Goal: Task Accomplishment & Management: Manage account settings

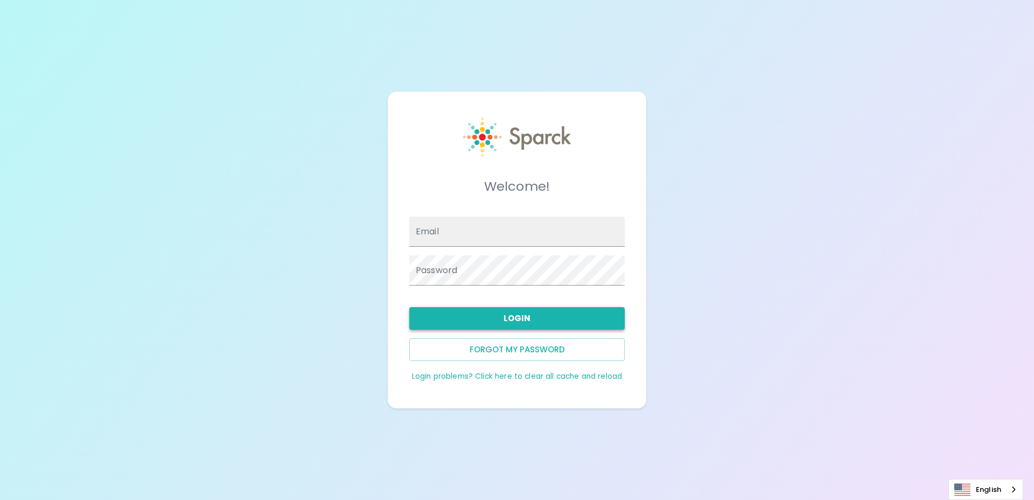
type input "robertwarren@theluxergroup.com"
click at [540, 317] on button "Login" at bounding box center [516, 318] width 215 height 23
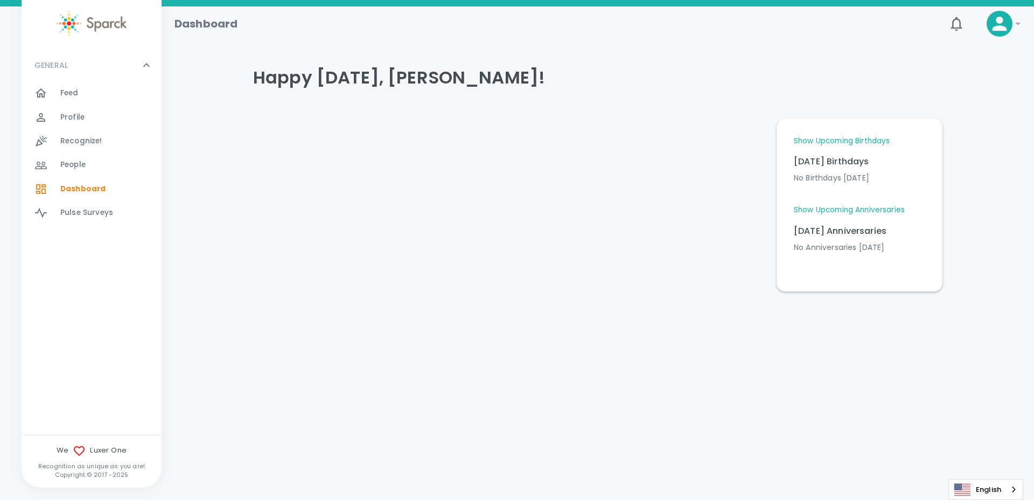
click at [1016, 22] on icon at bounding box center [1018, 23] width 13 height 13
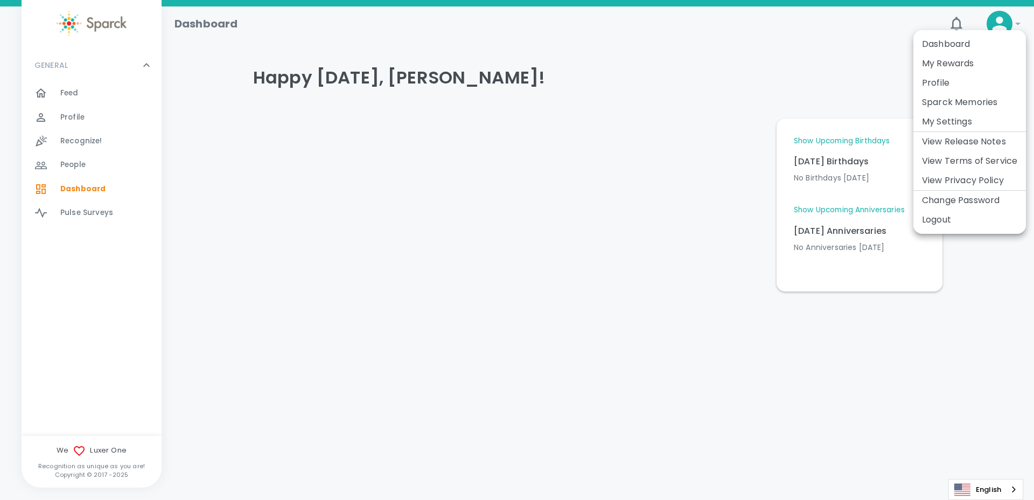
click at [959, 65] on li "My Rewards" at bounding box center [970, 63] width 113 height 19
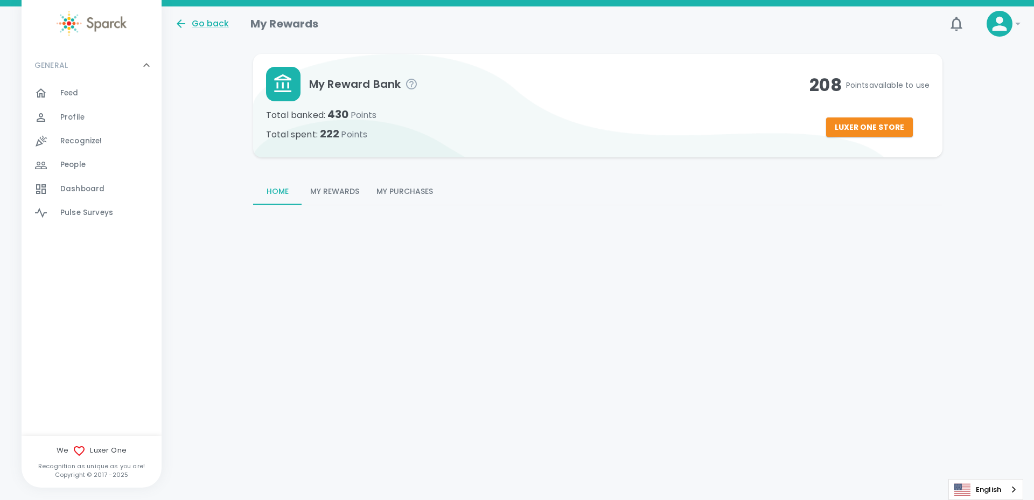
click at [356, 193] on button "My Rewards" at bounding box center [335, 192] width 66 height 26
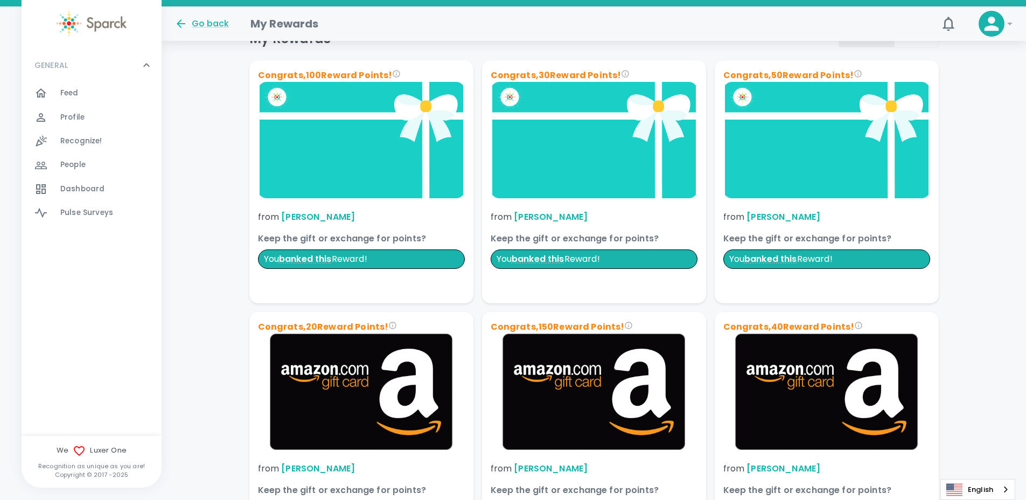
scroll to position [204, 0]
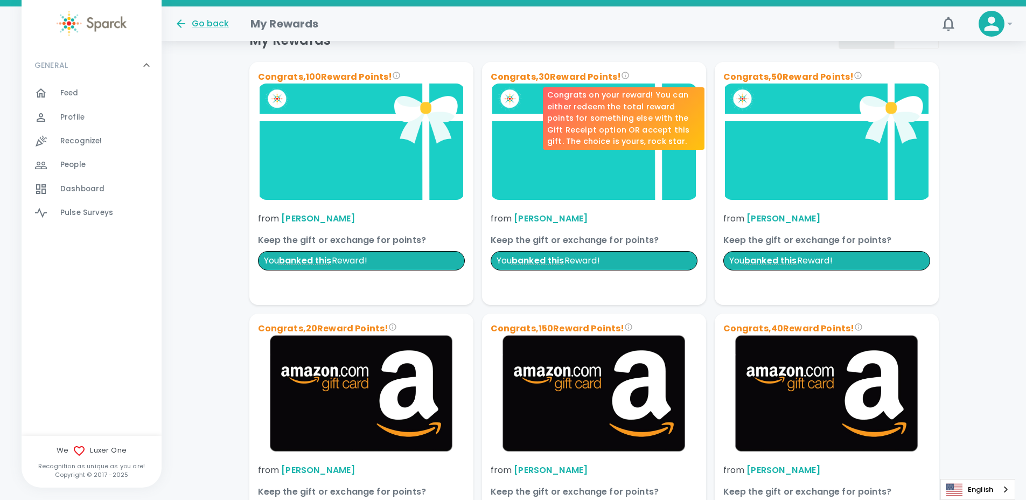
click at [623, 73] on icon "Congrats on your reward! You can either redeem the total reward points for some…" at bounding box center [625, 75] width 9 height 9
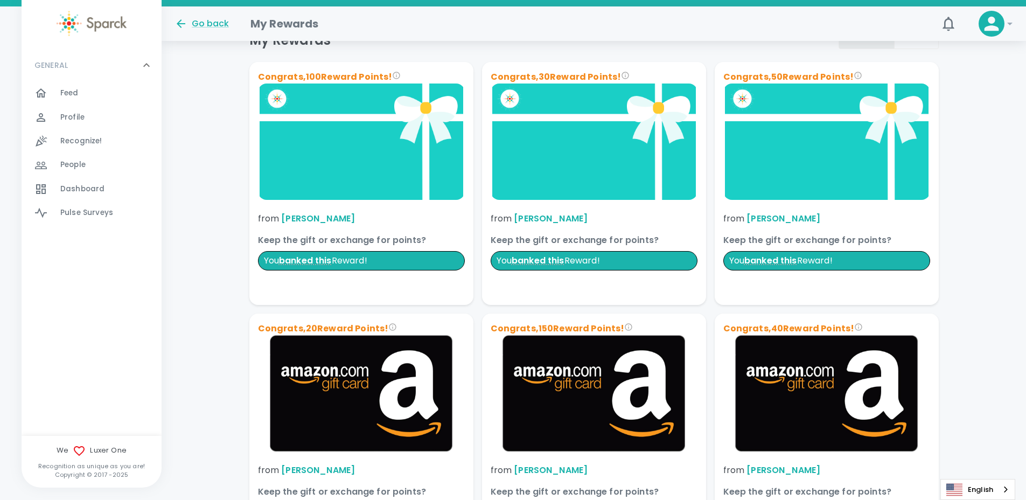
click at [644, 156] on img at bounding box center [594, 141] width 207 height 116
click at [497, 217] on p "from Matthew Newcomer" at bounding box center [594, 218] width 207 height 13
click at [632, 290] on div at bounding box center [594, 285] width 207 height 13
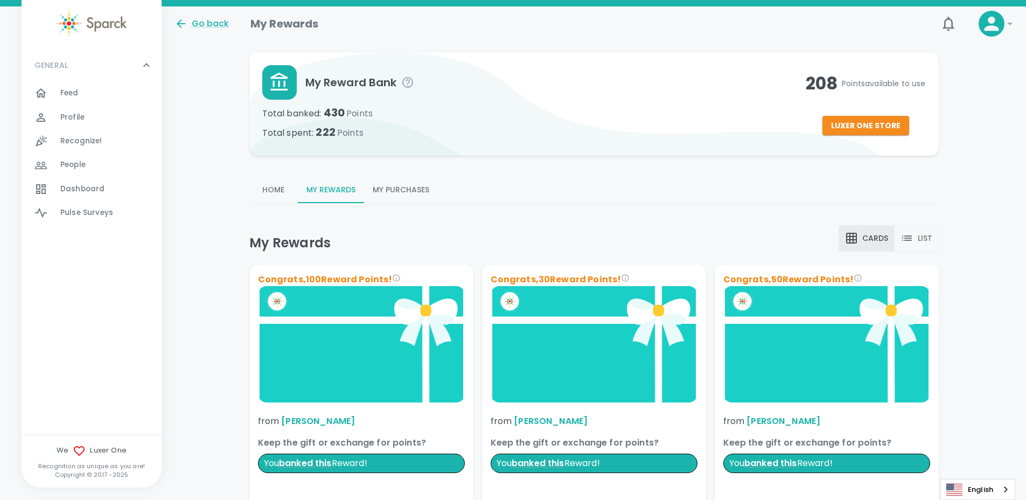
scroll to position [0, 0]
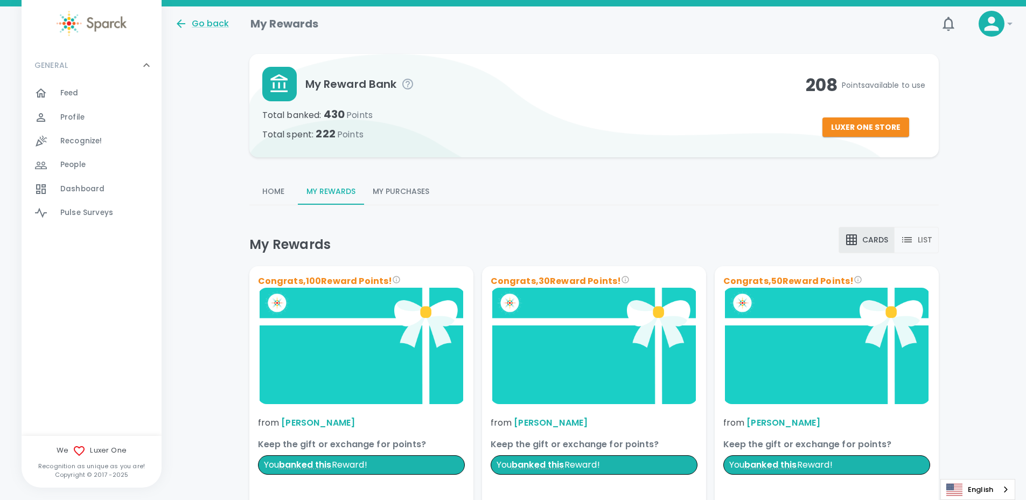
click at [1011, 22] on icon at bounding box center [1010, 23] width 13 height 13
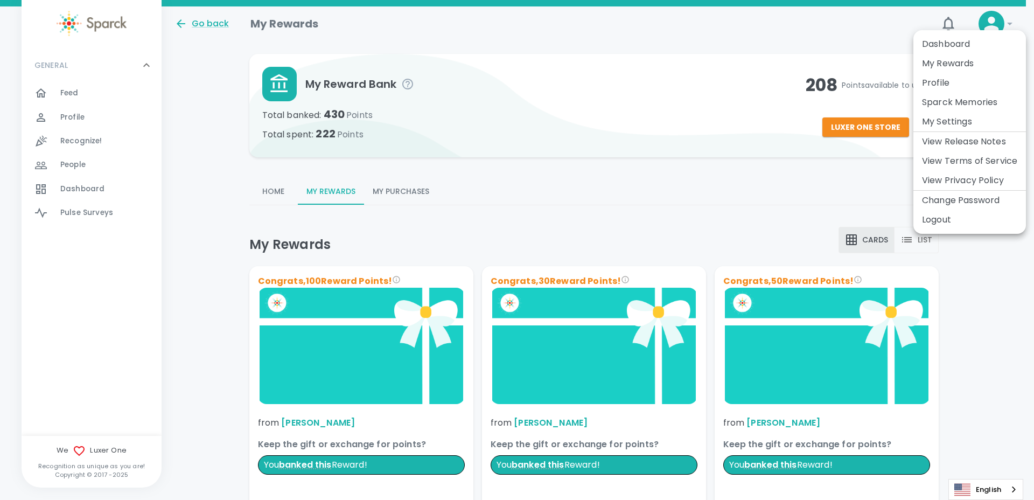
click at [951, 106] on li "Sparck Memories" at bounding box center [970, 102] width 113 height 19
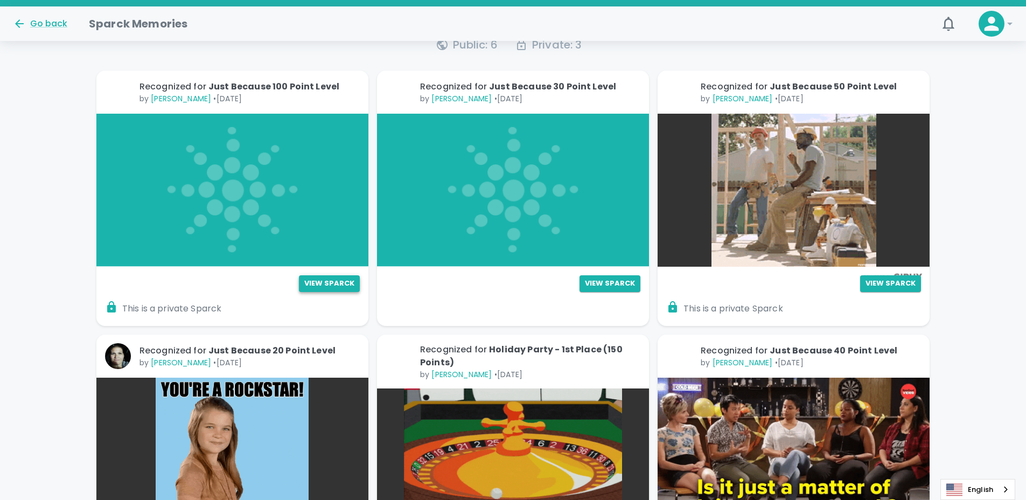
scroll to position [170, 0]
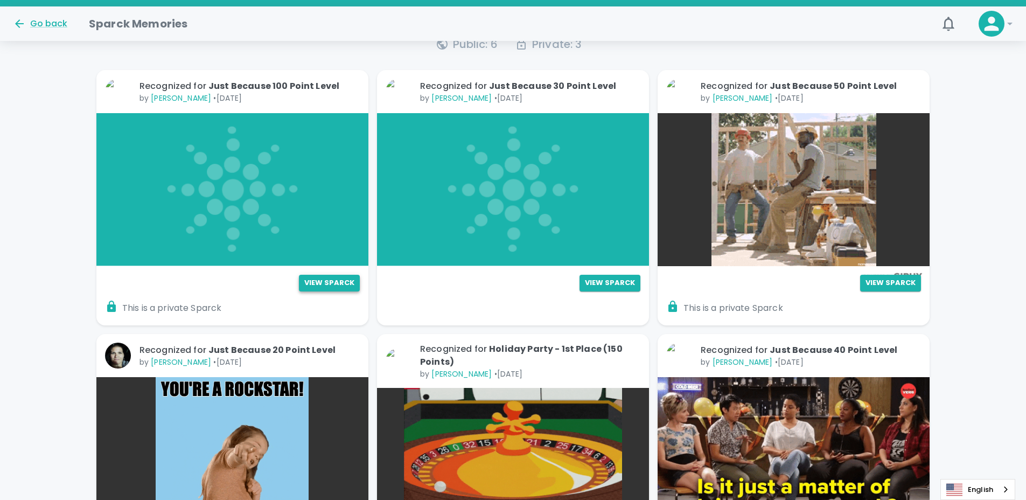
click at [330, 277] on button "View Sparck" at bounding box center [329, 283] width 61 height 17
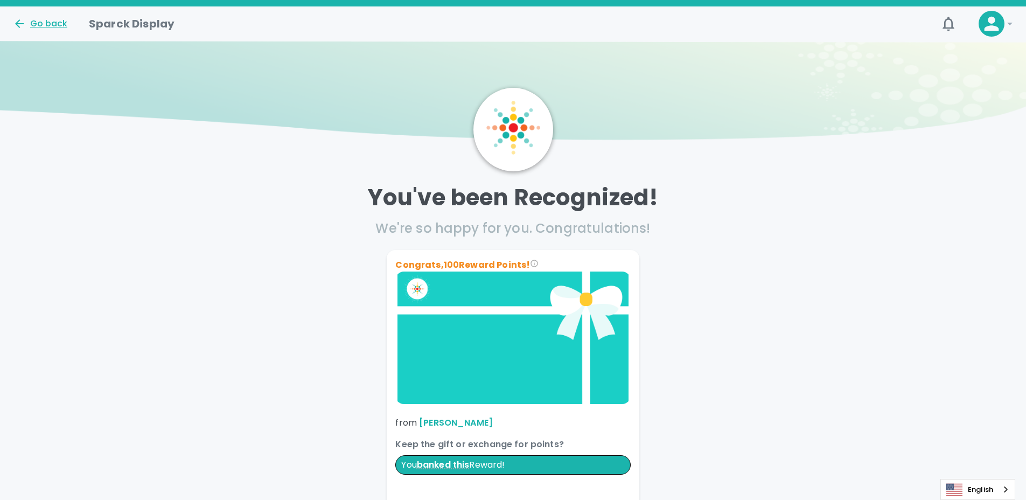
click at [16, 17] on icon at bounding box center [19, 23] width 13 height 13
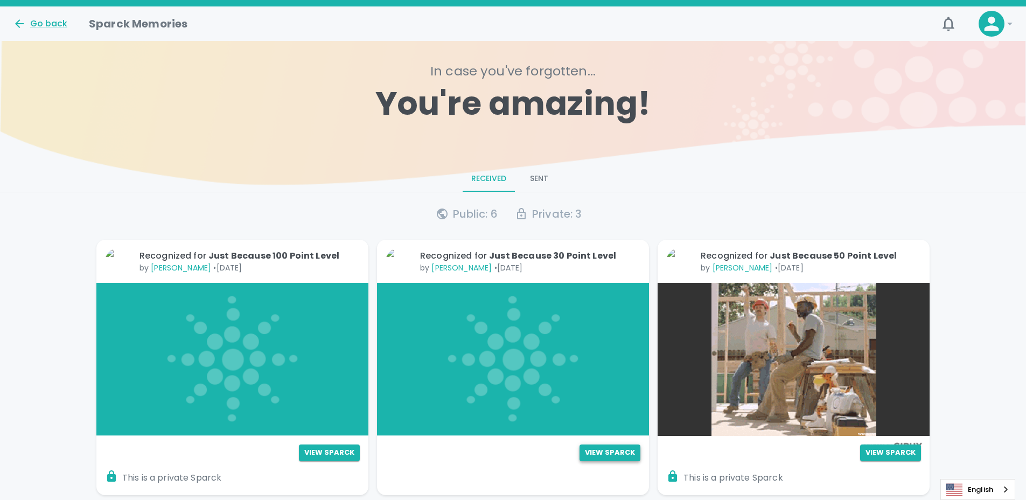
click at [628, 450] on button "View Sparck" at bounding box center [610, 452] width 61 height 17
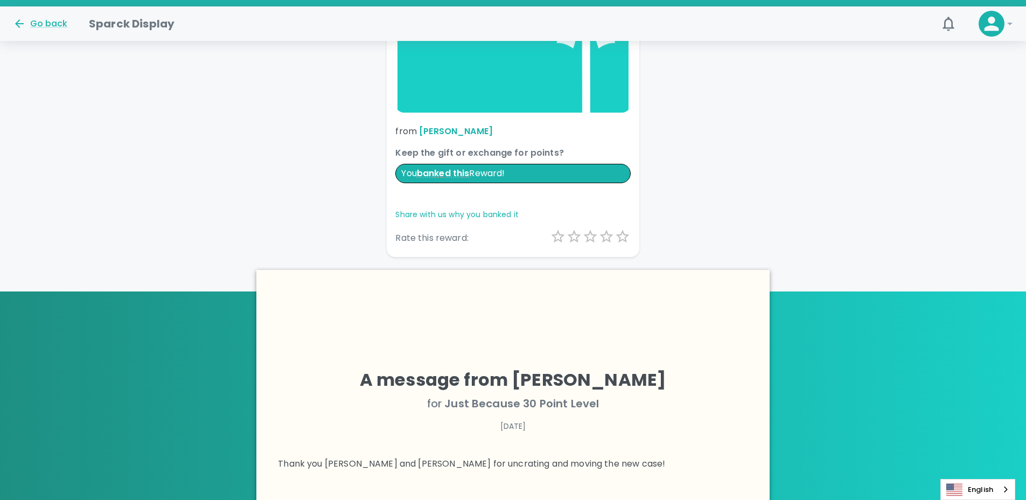
scroll to position [292, 0]
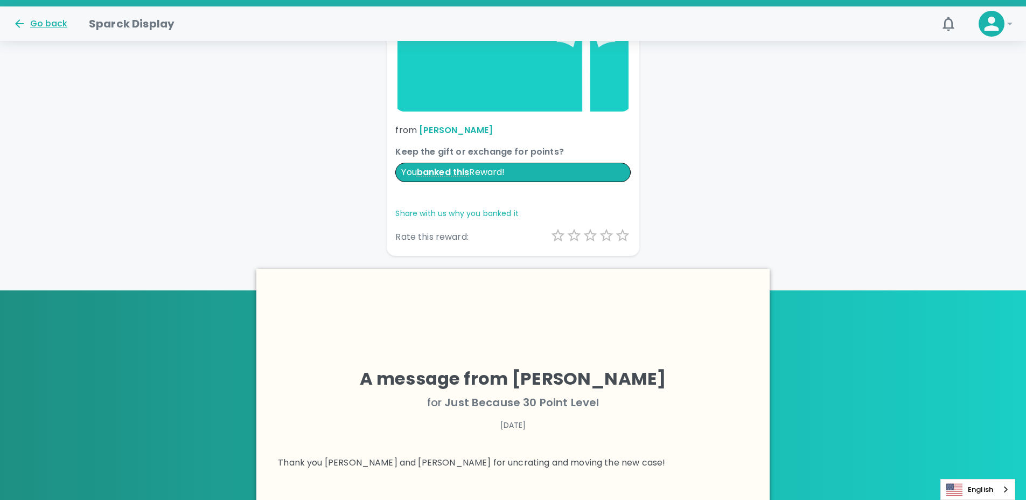
click at [17, 24] on icon at bounding box center [19, 23] width 9 height 9
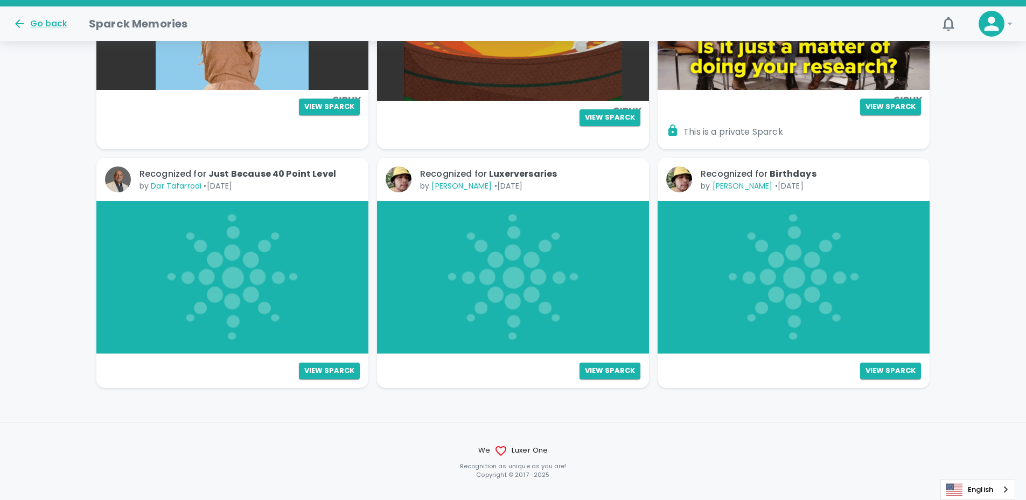
scroll to position [632, 0]
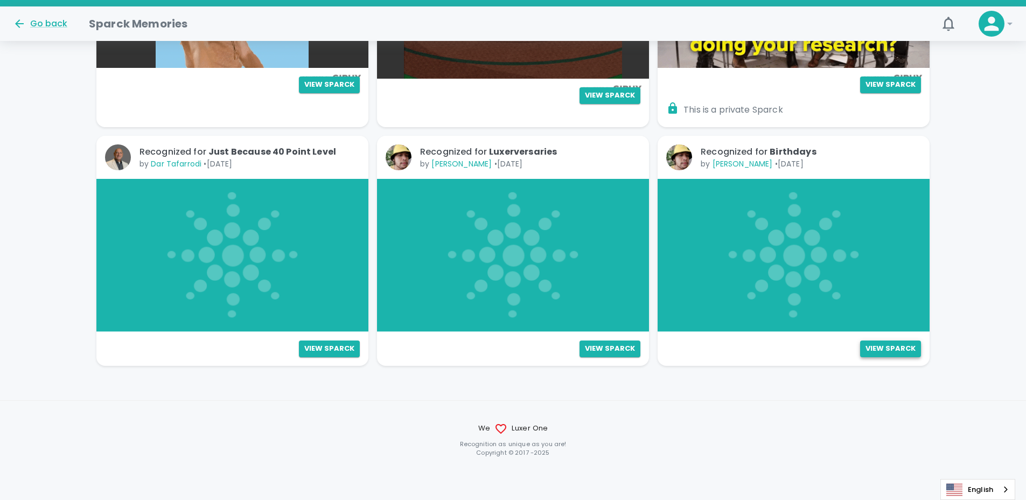
click at [869, 351] on button "View Sparck" at bounding box center [890, 348] width 61 height 17
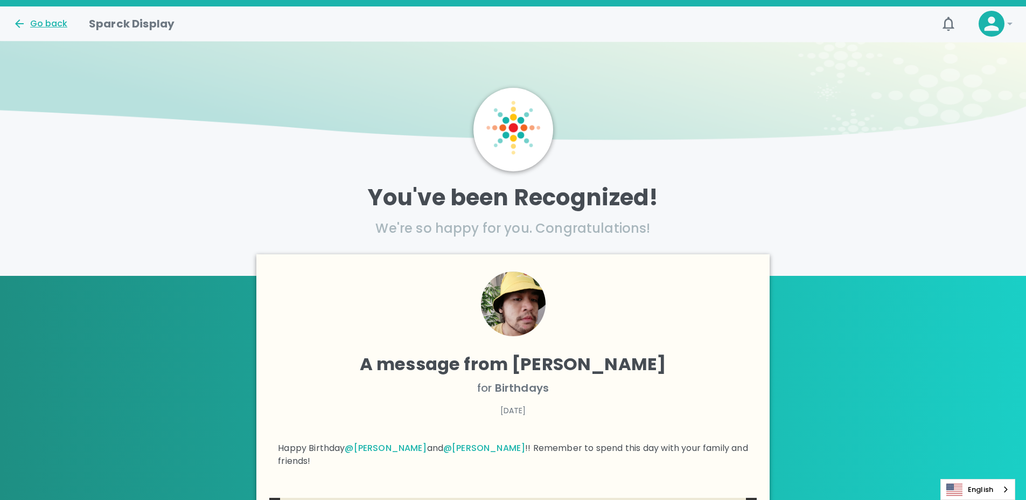
click at [16, 25] on icon at bounding box center [19, 23] width 9 height 9
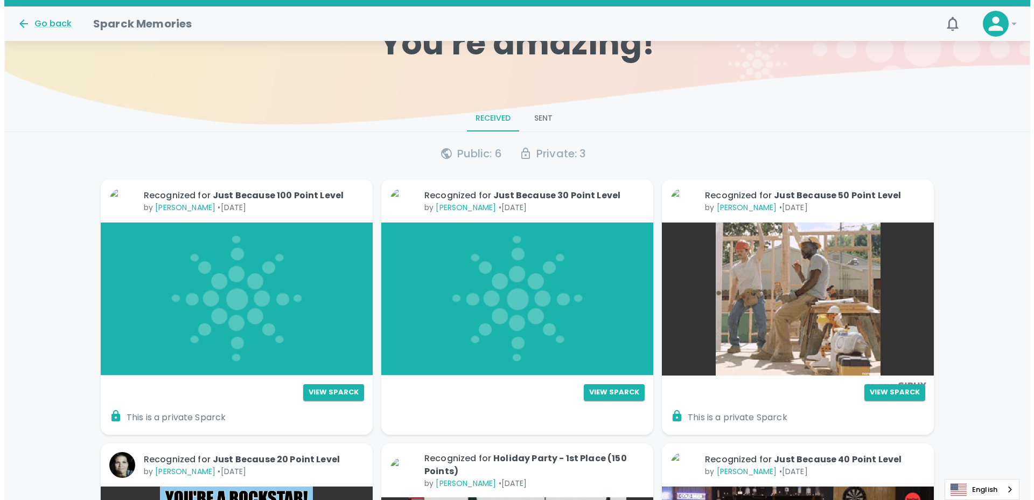
scroll to position [11, 0]
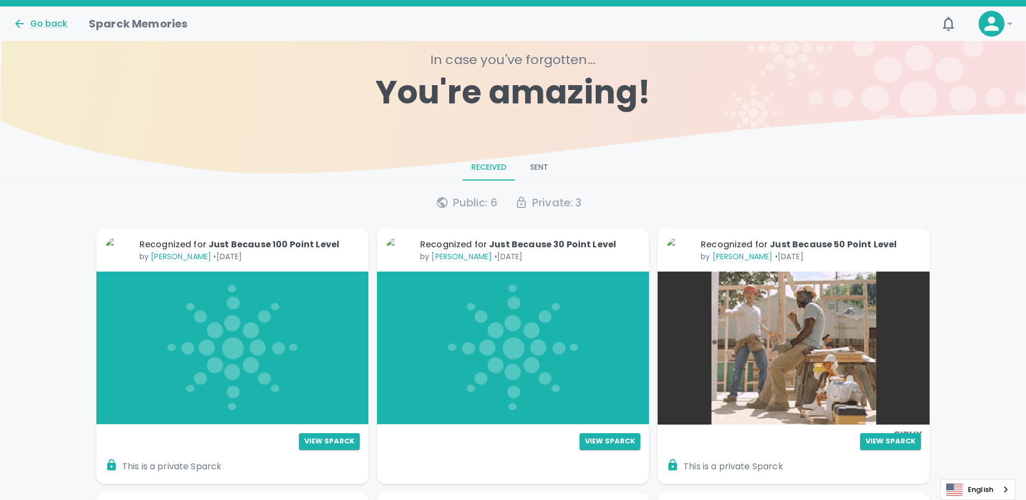
click at [1012, 26] on icon at bounding box center [1010, 23] width 13 height 13
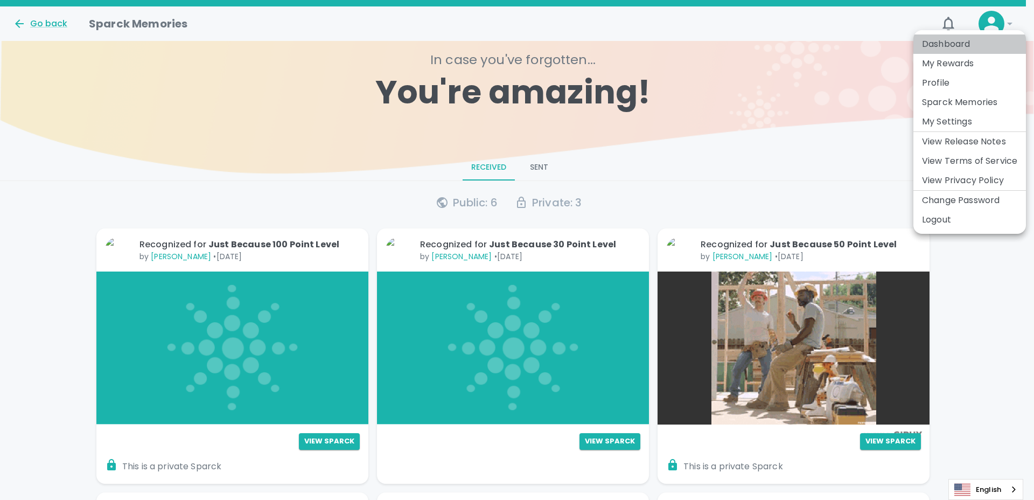
click at [940, 45] on li "Dashboard" at bounding box center [970, 43] width 113 height 19
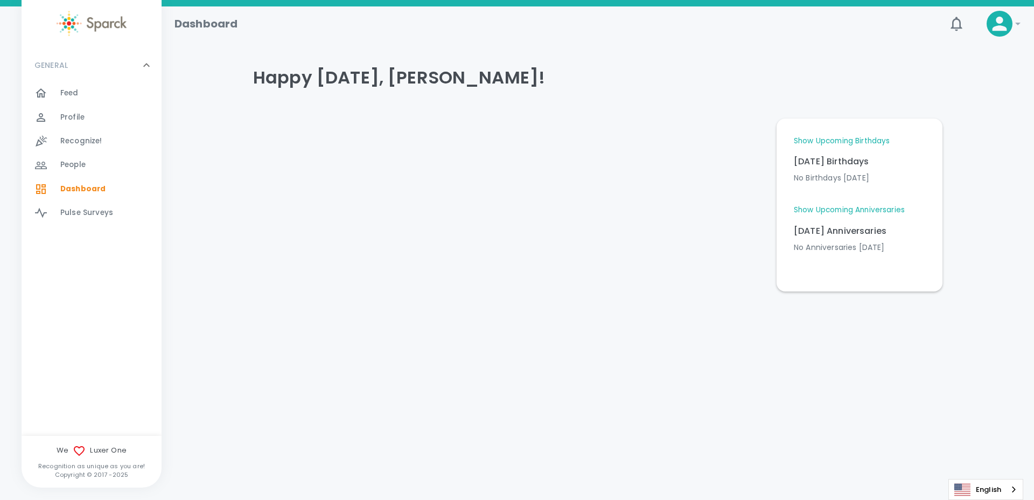
click at [1005, 26] on icon at bounding box center [1000, 24] width 22 height 22
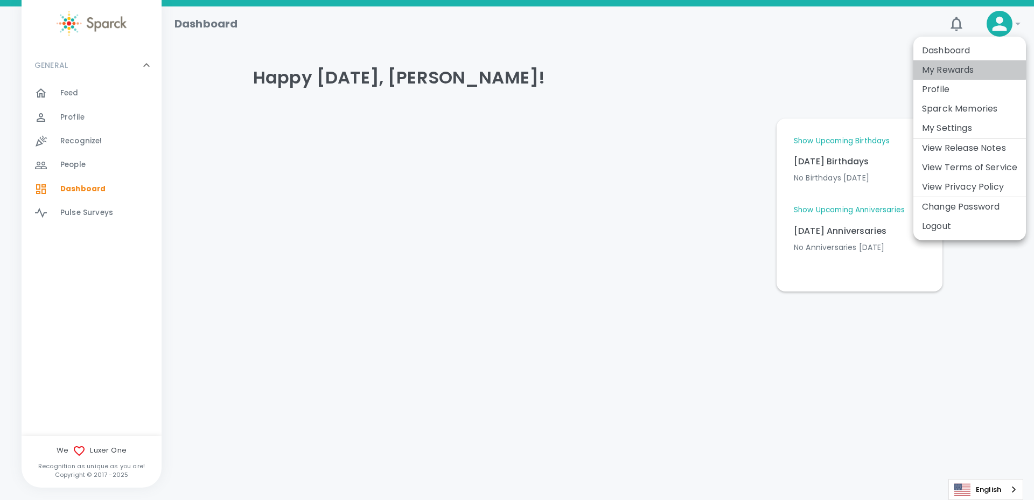
click at [957, 67] on li "My Rewards" at bounding box center [970, 69] width 113 height 19
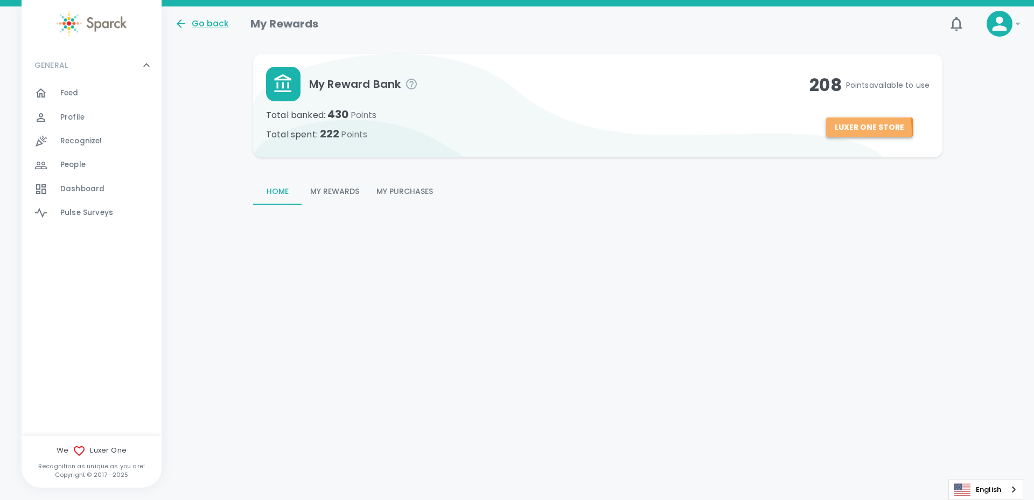
click at [847, 131] on button "Luxer One Store" at bounding box center [869, 127] width 87 height 20
